Goal: Obtain resource: Download file/media

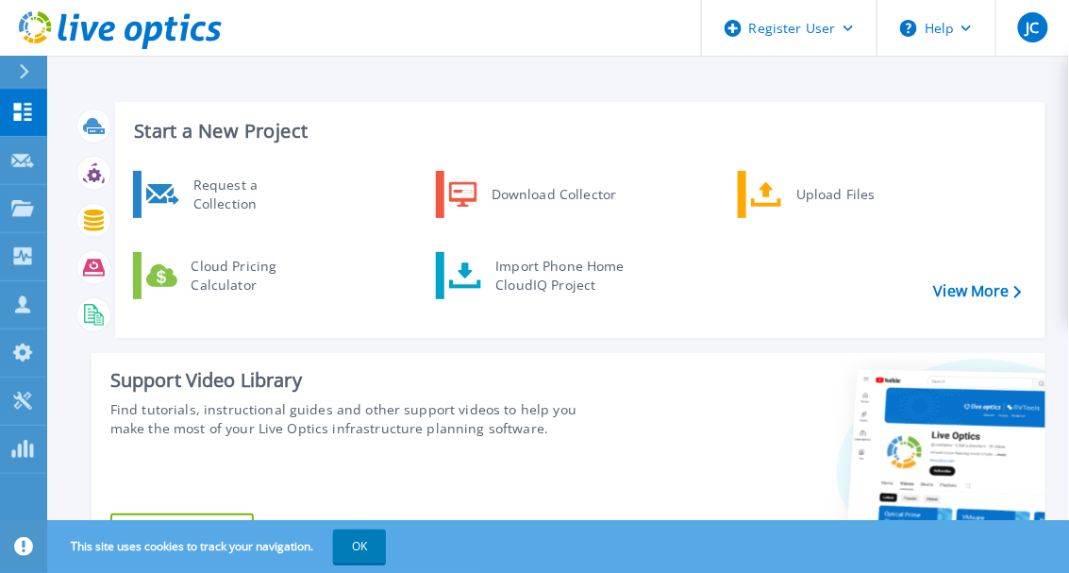
click at [26, 55] on link at bounding box center [111, 28] width 222 height 57
click at [61, 204] on p "Projects" at bounding box center [74, 209] width 50 height 49
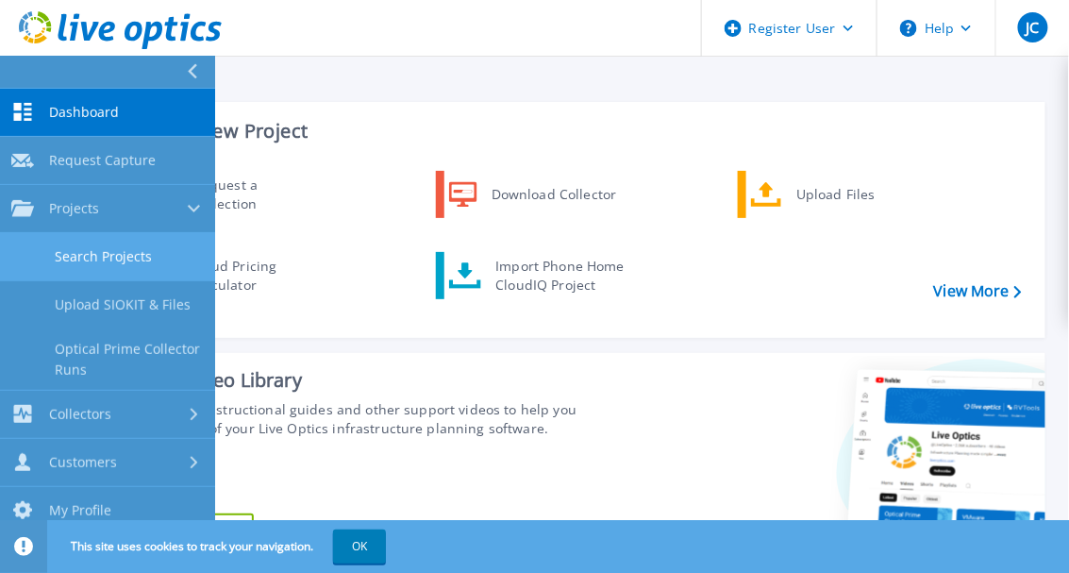
click at [104, 257] on link "Search Projects" at bounding box center [107, 257] width 215 height 48
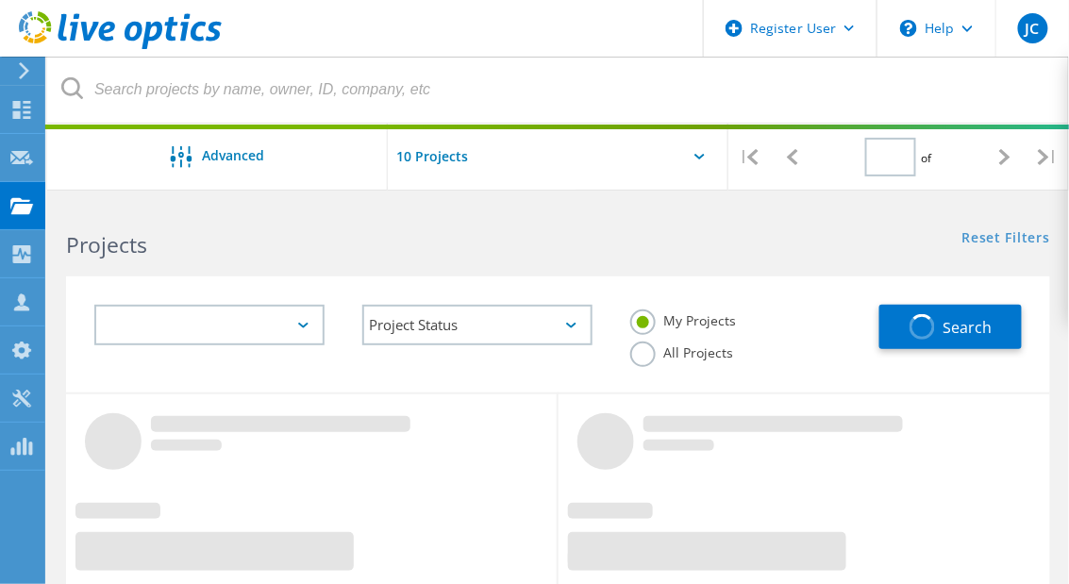
type input "1"
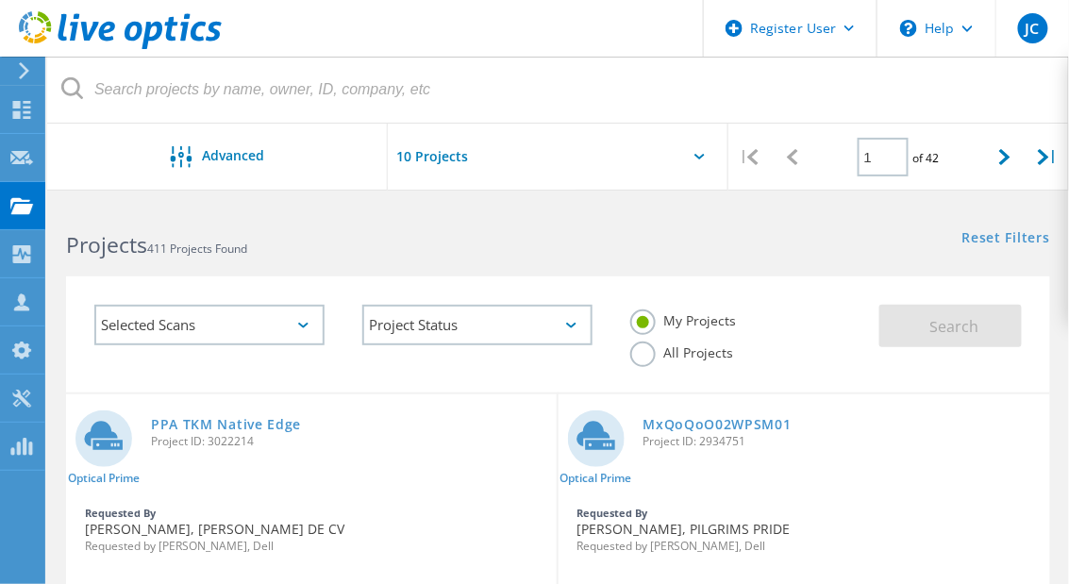
click at [644, 346] on label "All Projects" at bounding box center [682, 351] width 103 height 18
click at [0, 0] on input "All Projects" at bounding box center [0, 0] width 0 height 0
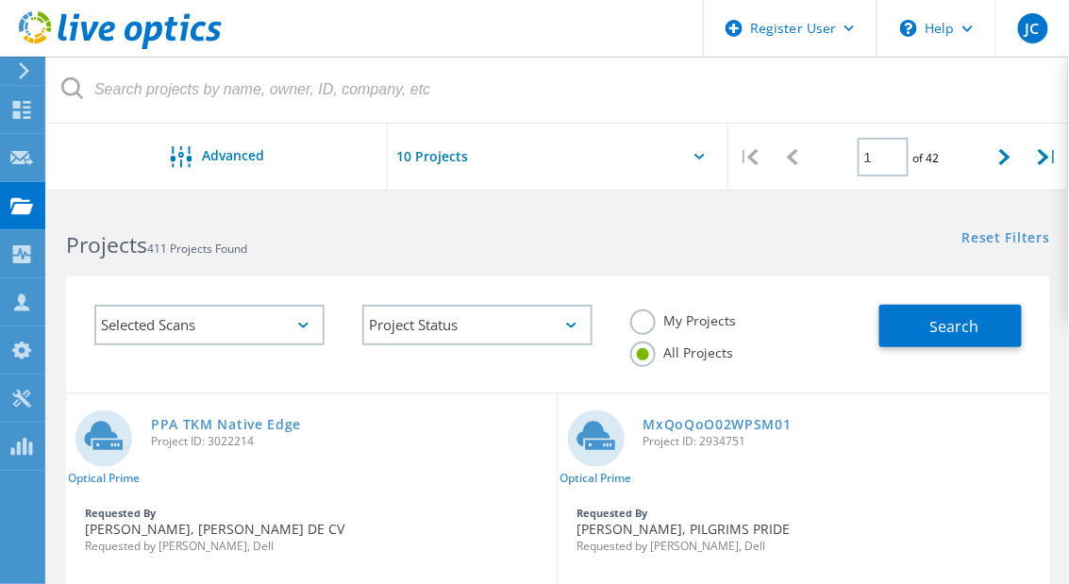
click at [244, 253] on span "411 Projects Found" at bounding box center [197, 249] width 100 height 16
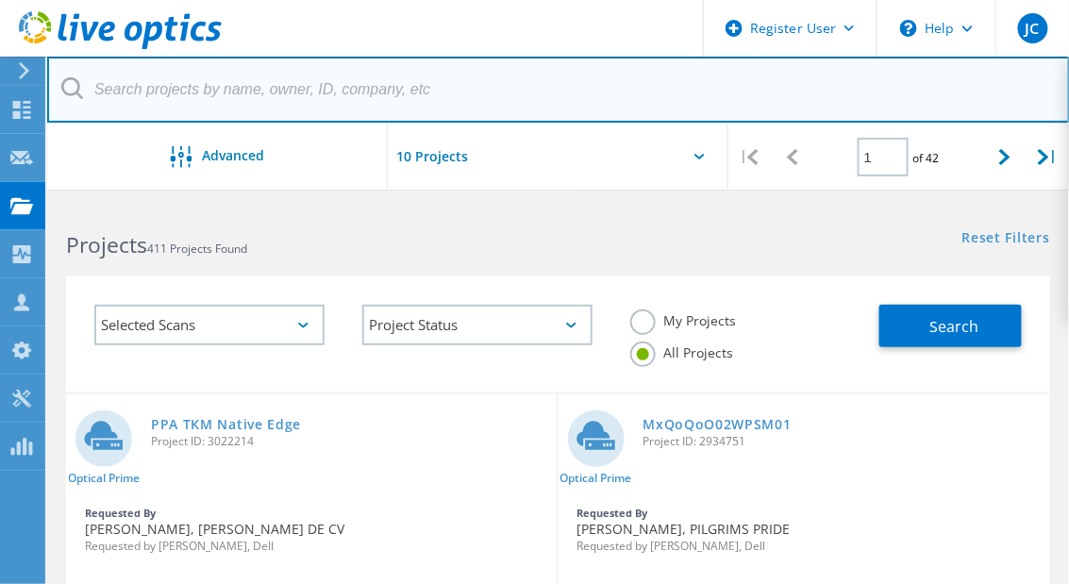
click at [304, 76] on input "text" at bounding box center [558, 90] width 1023 height 66
type input "2987704"
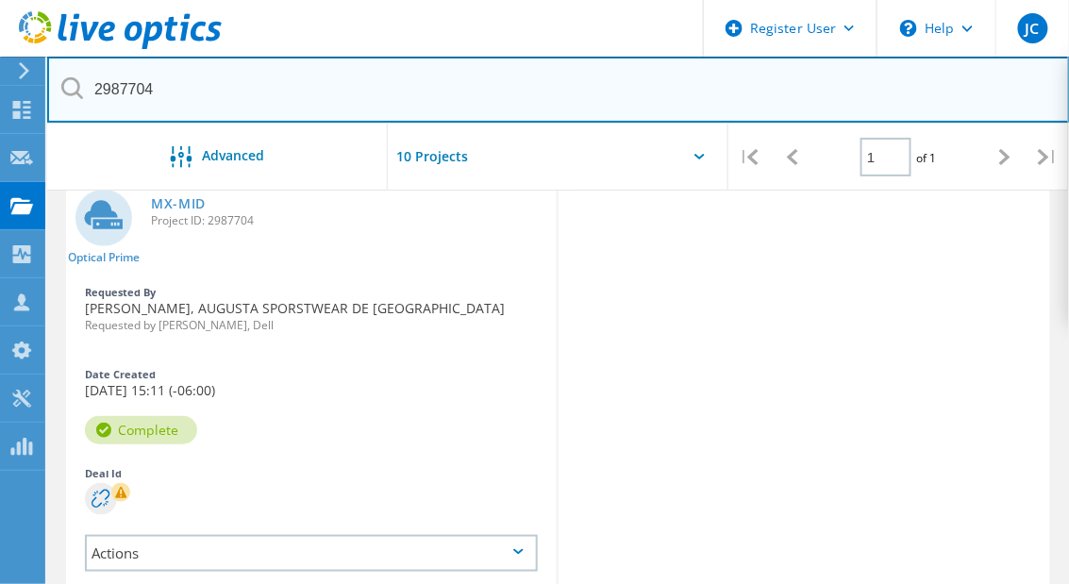
scroll to position [227, 0]
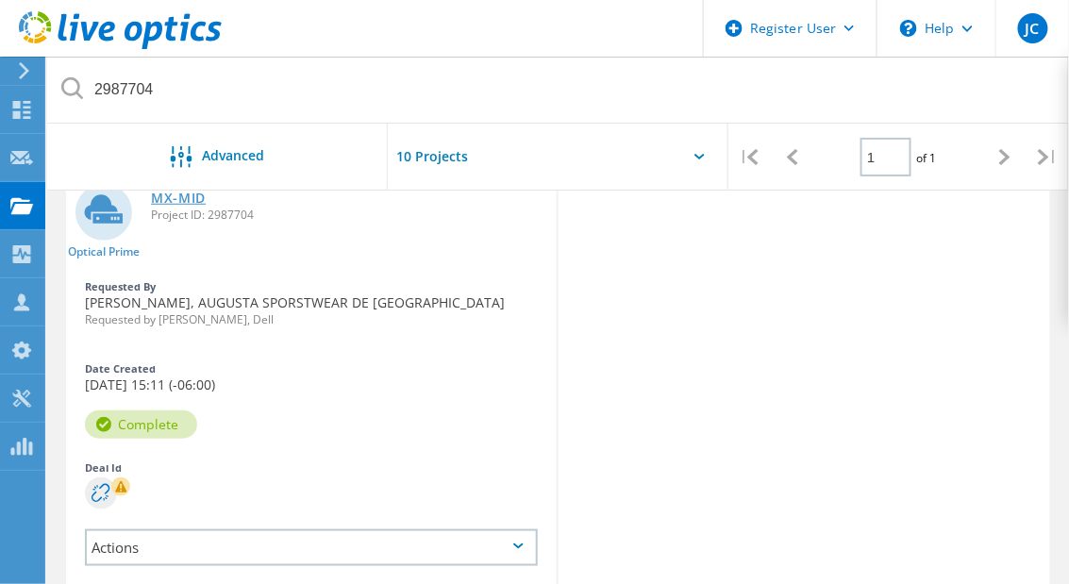
click at [187, 205] on link "MX-MID" at bounding box center [178, 198] width 55 height 13
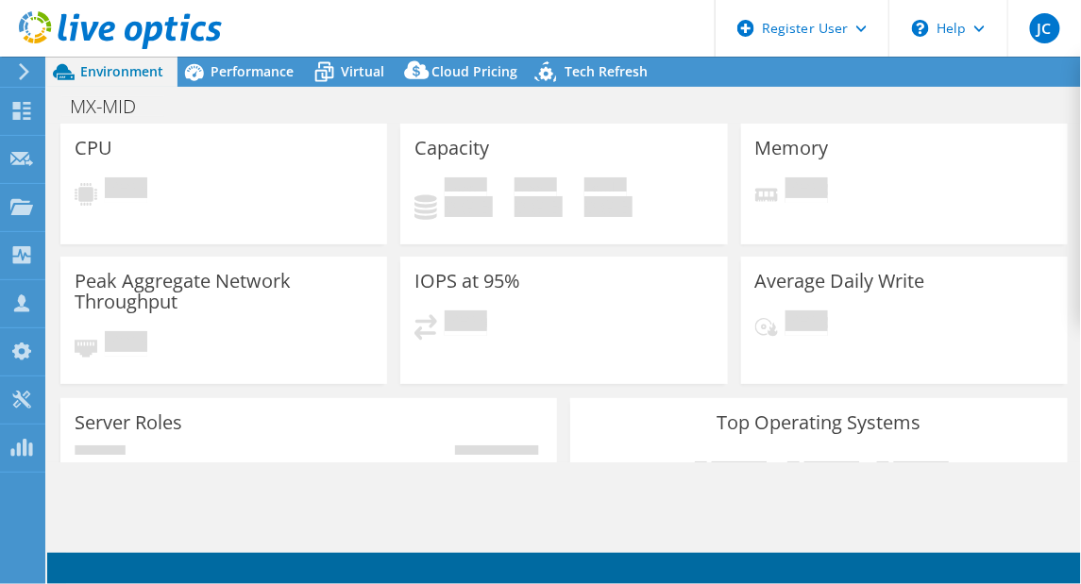
select select "USD"
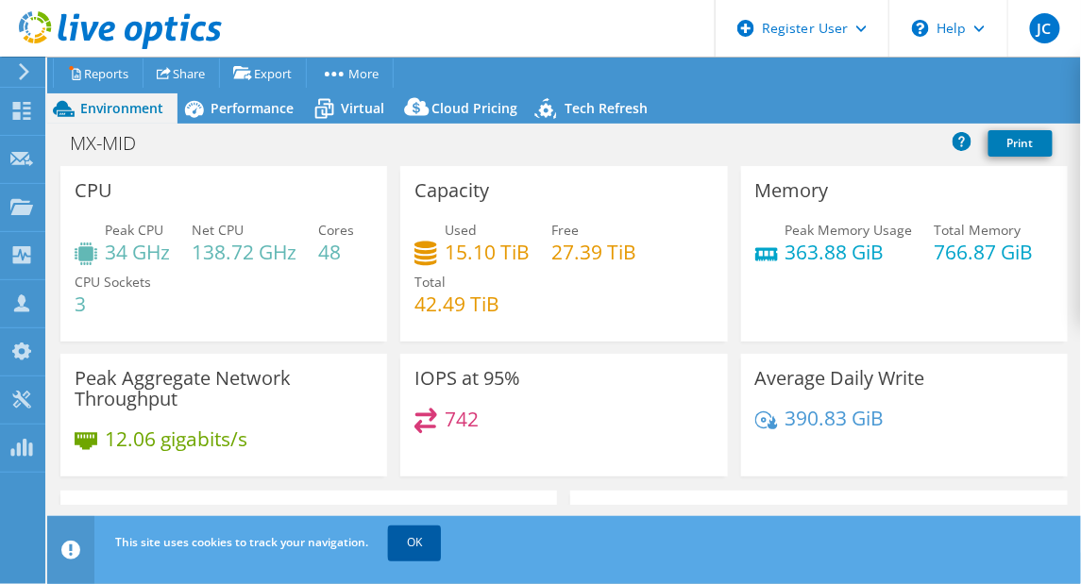
click at [441, 547] on link "OK" at bounding box center [414, 543] width 53 height 34
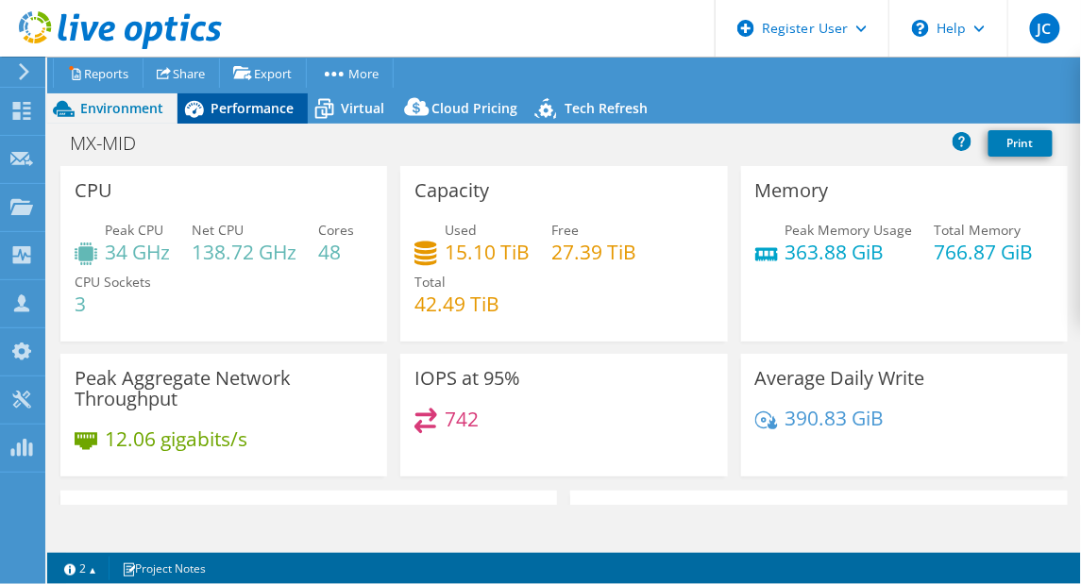
click at [234, 109] on span "Performance" at bounding box center [251, 108] width 83 height 18
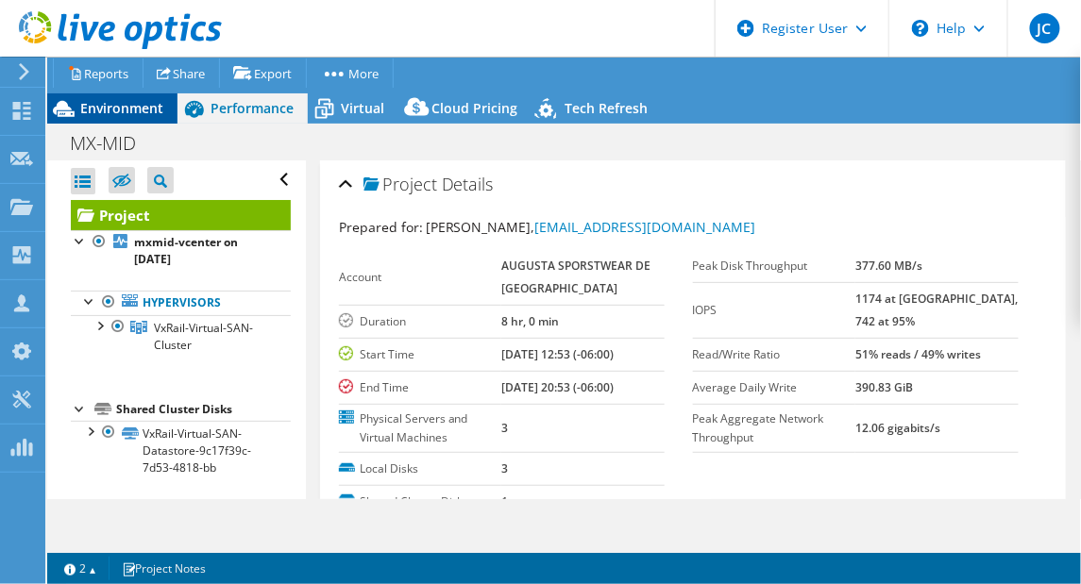
click at [125, 108] on span "Environment" at bounding box center [121, 108] width 83 height 18
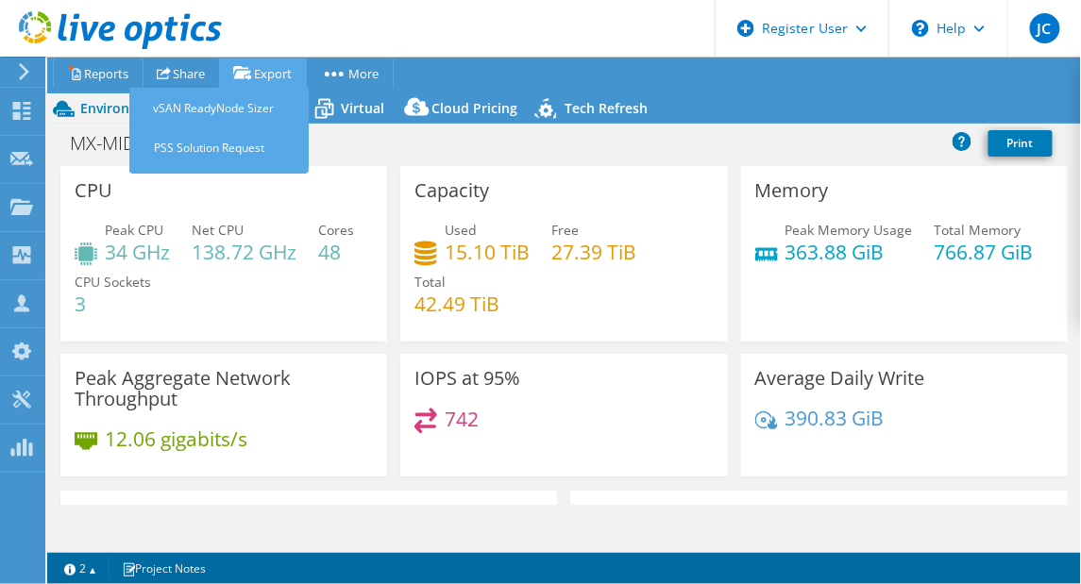
click at [307, 76] on link "Export" at bounding box center [263, 73] width 88 height 29
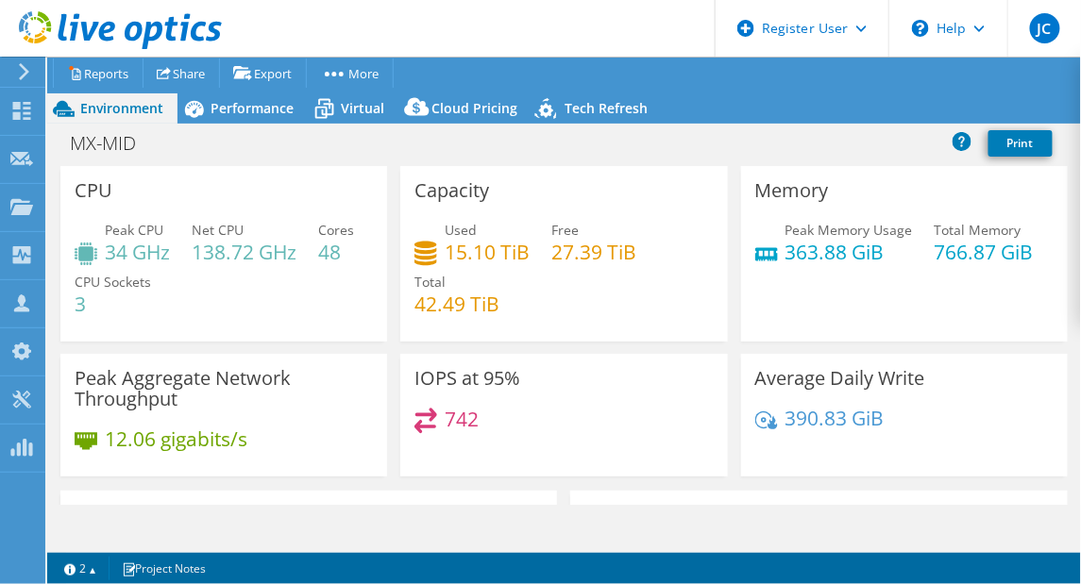
click at [361, 167] on div "CPU Peak CPU 34 GHz Net CPU 138.72 GHz Cores 48 CPU Sockets 3" at bounding box center [223, 254] width 327 height 176
click at [122, 70] on link "Reports" at bounding box center [98, 73] width 91 height 29
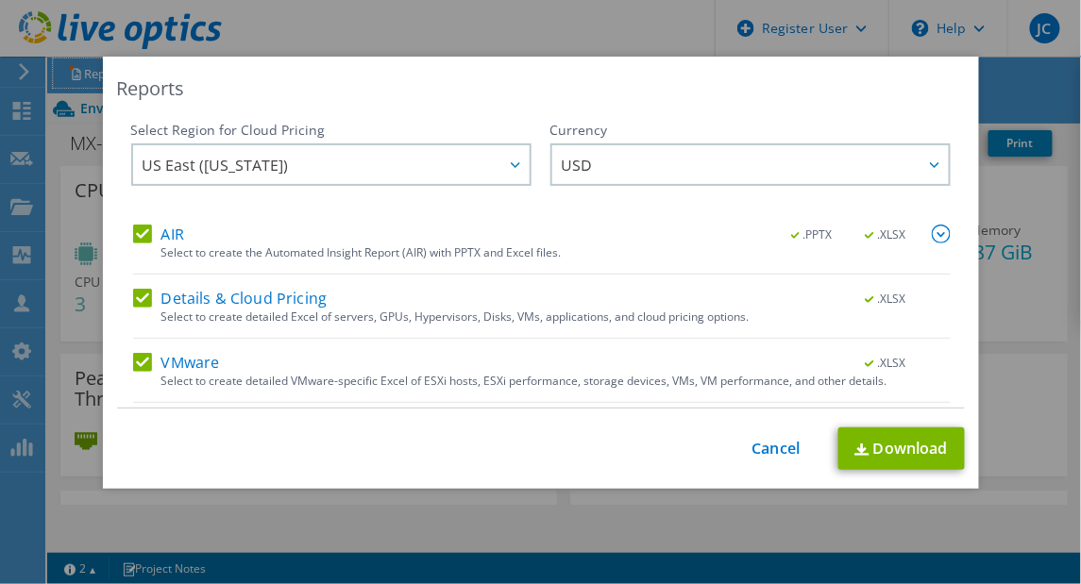
scroll to position [83, 0]
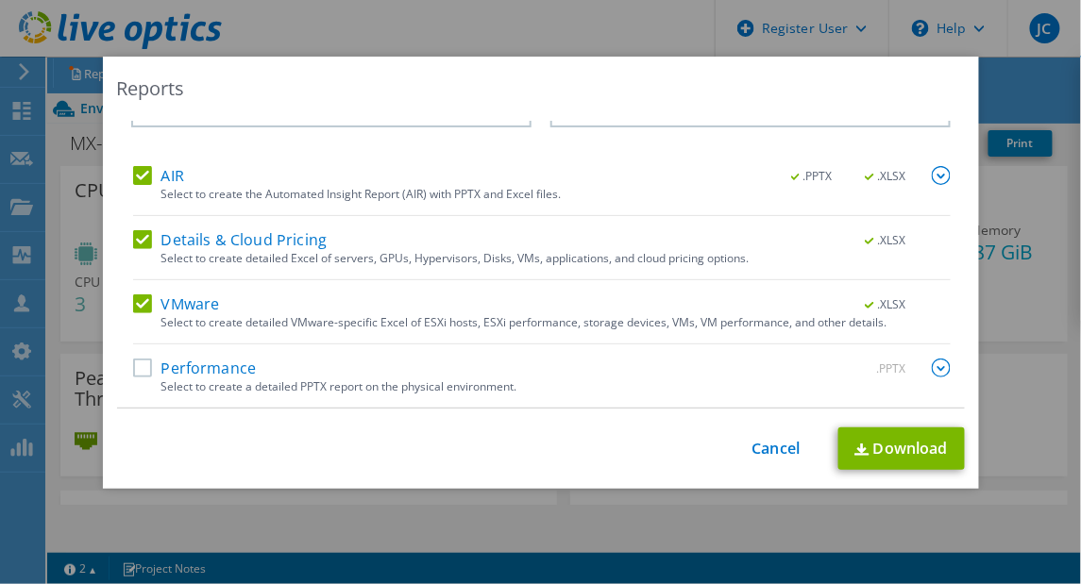
click at [136, 375] on label "Performance" at bounding box center [195, 368] width 124 height 19
click at [0, 0] on input "Performance" at bounding box center [0, 0] width 0 height 0
click at [887, 451] on link "Download" at bounding box center [901, 449] width 126 height 42
click at [778, 440] on link "Cancel" at bounding box center [776, 449] width 48 height 18
